Goal: Task Accomplishment & Management: Manage account settings

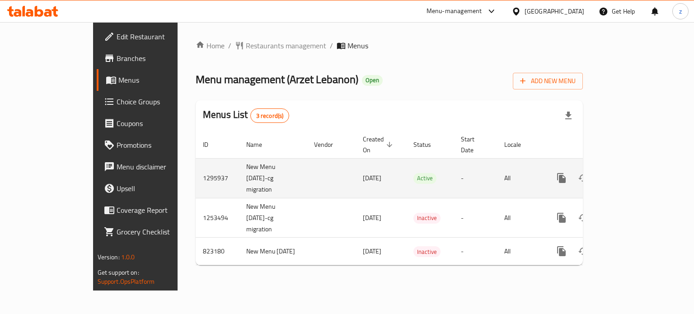
click at [632, 173] on icon "enhanced table" at bounding box center [626, 178] width 11 height 11
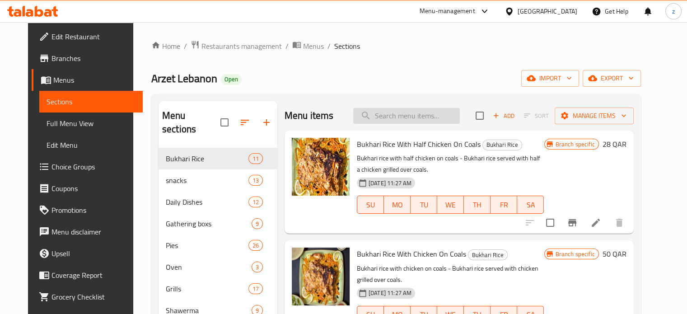
click at [407, 116] on input "search" at bounding box center [406, 116] width 107 height 16
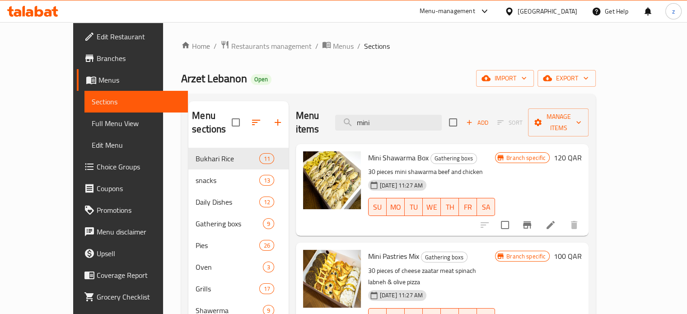
type input "mini"
click at [531, 221] on icon "Branch-specific-item" at bounding box center [527, 224] width 8 height 7
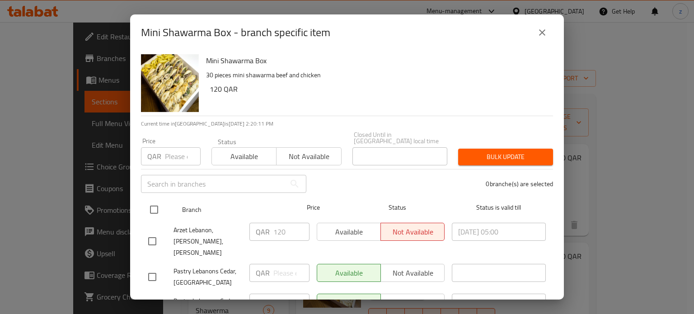
click at [151, 200] on input "checkbox" at bounding box center [154, 209] width 19 height 19
checkbox input "true"
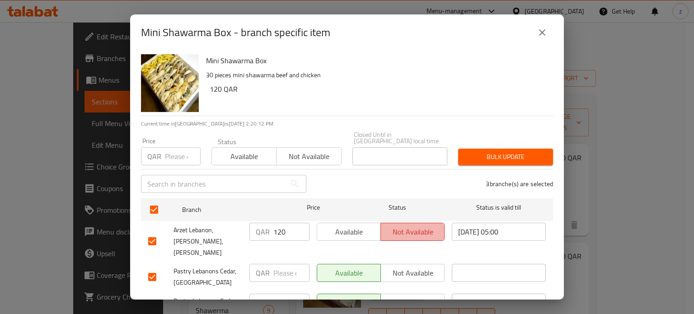
click at [417, 225] on span "Not available" at bounding box center [412, 231] width 56 height 13
click at [347, 225] on span "Available" at bounding box center [349, 231] width 56 height 13
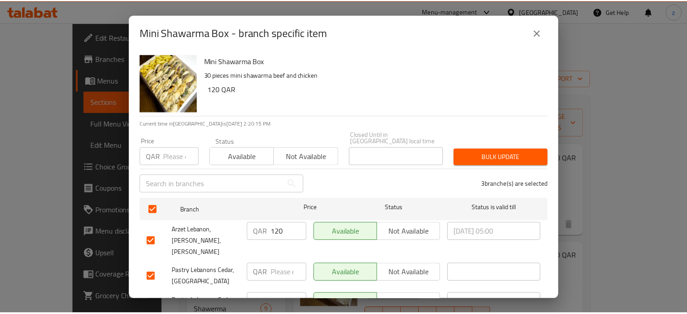
scroll to position [28, 0]
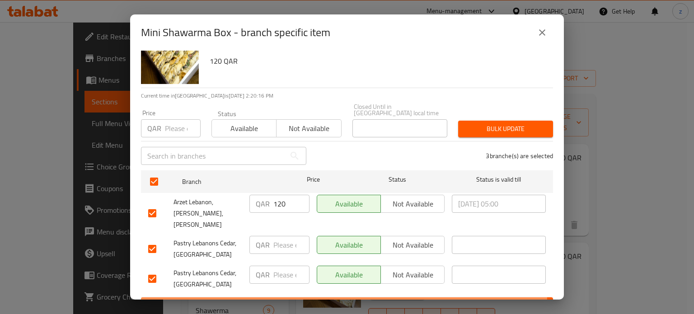
click at [304, 300] on span "Save" at bounding box center [347, 305] width 398 height 11
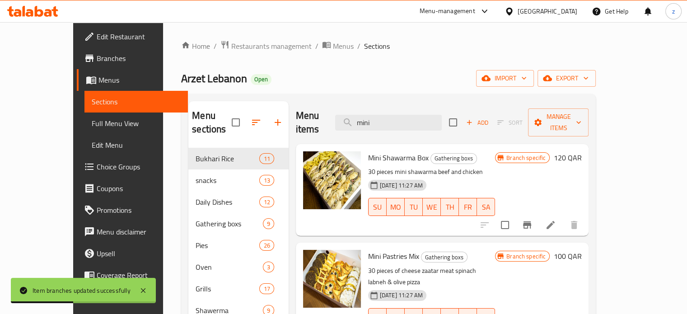
drag, startPoint x: 410, startPoint y: 112, endPoint x: 381, endPoint y: 103, distance: 30.7
click at [381, 104] on div "Menu items mini Add Sort Manage items" at bounding box center [442, 122] width 293 height 43
paste input "Shawarma lunch box"
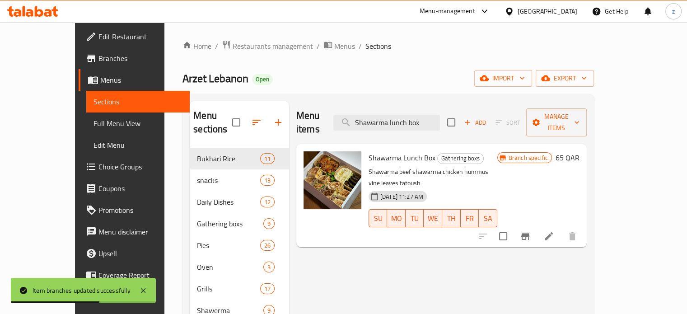
click at [531, 231] on icon "Branch-specific-item" at bounding box center [525, 236] width 11 height 11
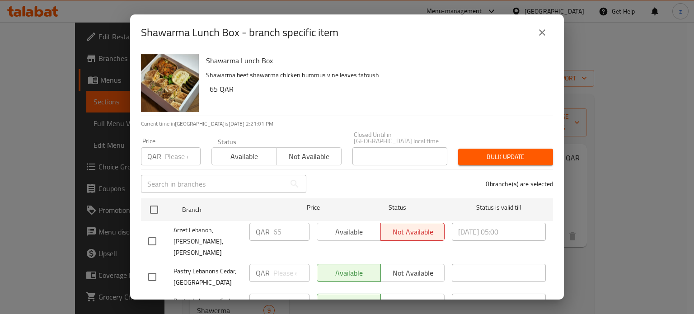
click at [544, 29] on icon "close" at bounding box center [542, 32] width 11 height 11
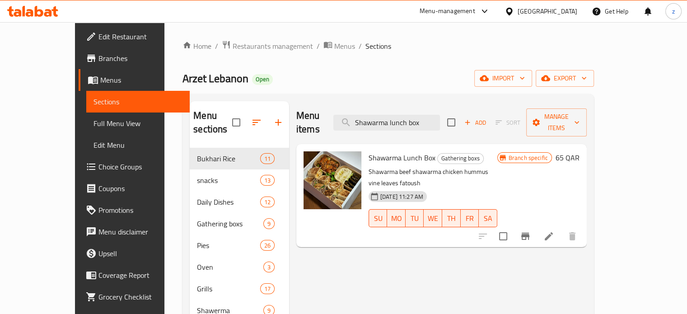
drag, startPoint x: 403, startPoint y: 112, endPoint x: 346, endPoint y: 107, distance: 56.3
click at [346, 107] on div "Menu items Shawarma lunch box Add Sort Manage items" at bounding box center [441, 122] width 290 height 43
paste input "search"
type input "S"
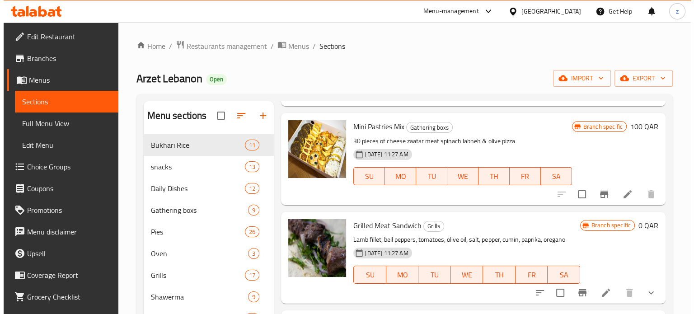
scroll to position [0, 0]
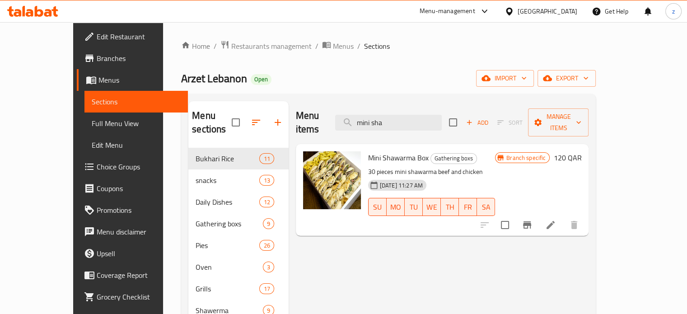
type input "mini sha"
click at [531, 221] on icon "Branch-specific-item" at bounding box center [527, 224] width 8 height 7
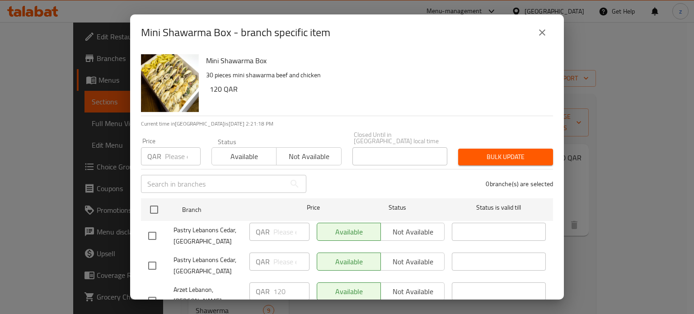
click at [410, 224] on div "Available Not available" at bounding box center [381, 232] width 128 height 18
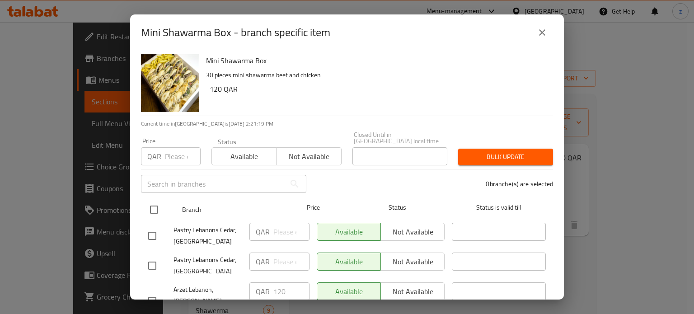
click at [157, 202] on input "checkbox" at bounding box center [154, 209] width 19 height 19
checkbox input "true"
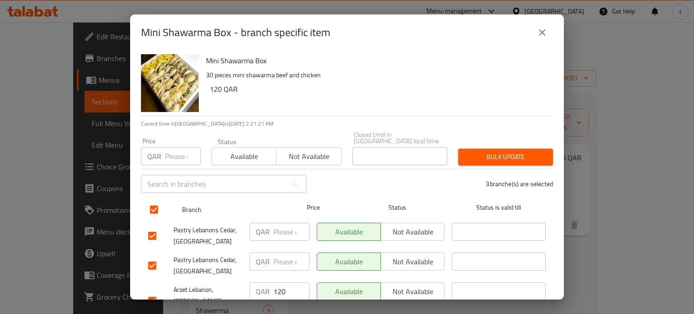
click at [157, 200] on input "checkbox" at bounding box center [154, 209] width 19 height 19
checkbox input "false"
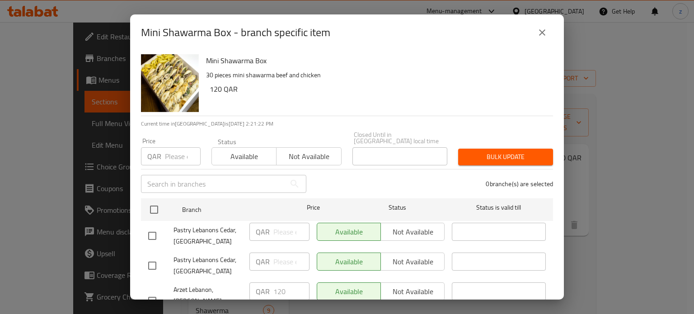
click at [151, 229] on input "checkbox" at bounding box center [152, 235] width 19 height 19
checkbox input "true"
click at [421, 227] on span "Not available" at bounding box center [412, 231] width 56 height 13
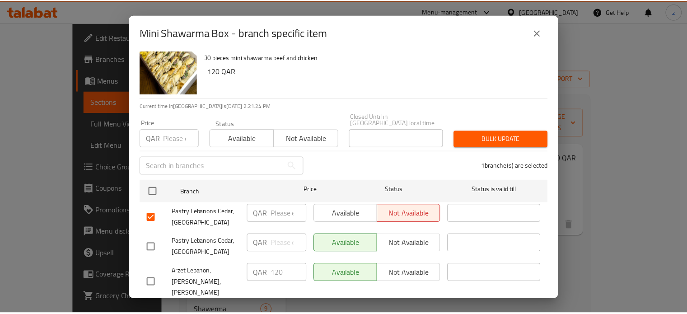
scroll to position [28, 0]
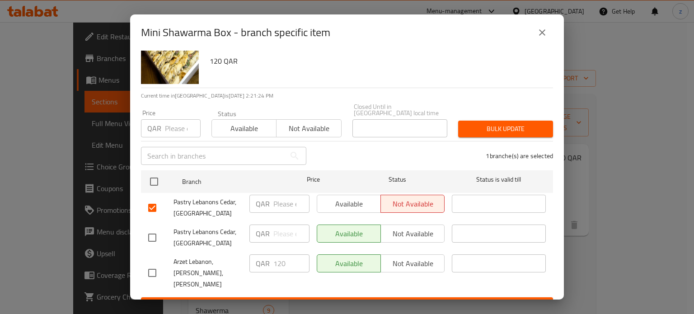
click at [405, 300] on span "Save" at bounding box center [347, 305] width 398 height 11
